Goal: Transaction & Acquisition: Purchase product/service

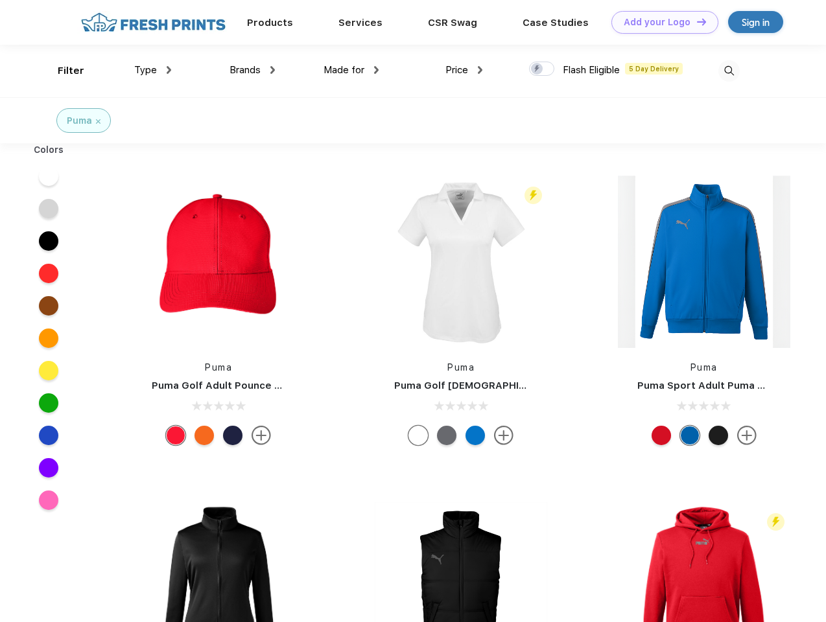
click at [660, 22] on link "Add your Logo Design Tool" at bounding box center [664, 22] width 107 height 23
click at [0, 0] on div "Design Tool" at bounding box center [0, 0] width 0 height 0
click at [696, 21] on link "Add your Logo Design Tool" at bounding box center [664, 22] width 107 height 23
click at [62, 71] on div "Filter" at bounding box center [71, 71] width 27 height 15
click at [153, 70] on span "Type" at bounding box center [145, 70] width 23 height 12
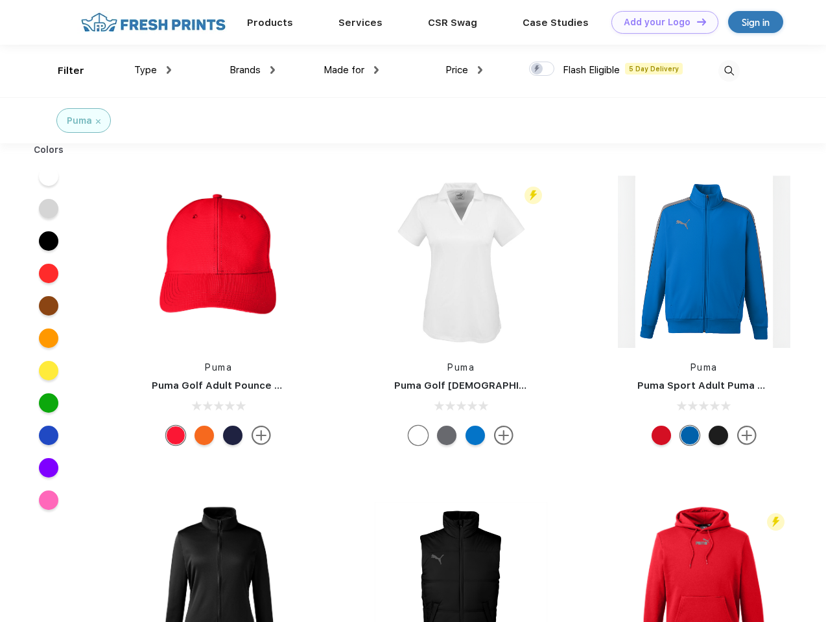
click at [252, 70] on span "Brands" at bounding box center [245, 70] width 31 height 12
click at [351, 70] on span "Made for" at bounding box center [344, 70] width 41 height 12
click at [464, 70] on span "Price" at bounding box center [456, 70] width 23 height 12
click at [542, 69] on div at bounding box center [541, 69] width 25 height 14
click at [537, 69] on input "checkbox" at bounding box center [533, 65] width 8 height 8
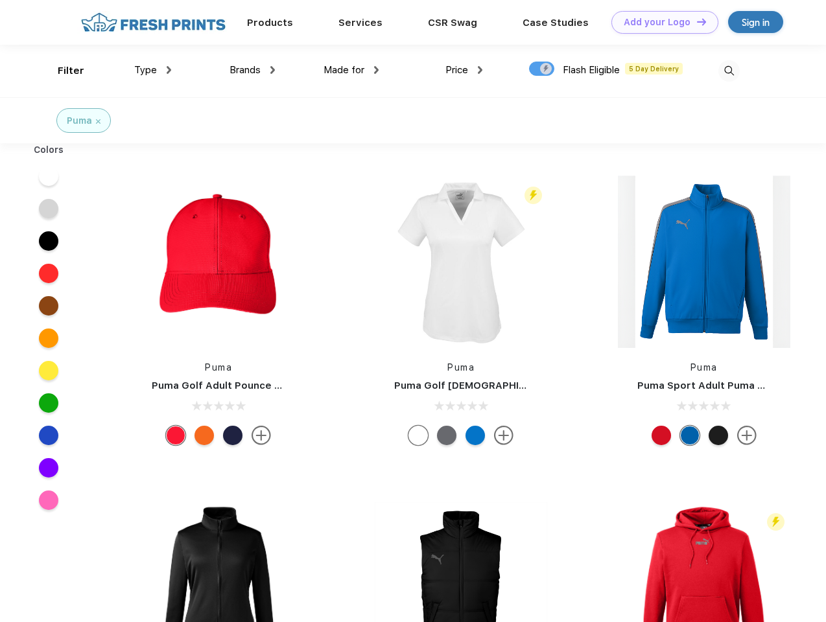
click at [729, 71] on img at bounding box center [728, 70] width 21 height 21
